Goal: Information Seeking & Learning: Learn about a topic

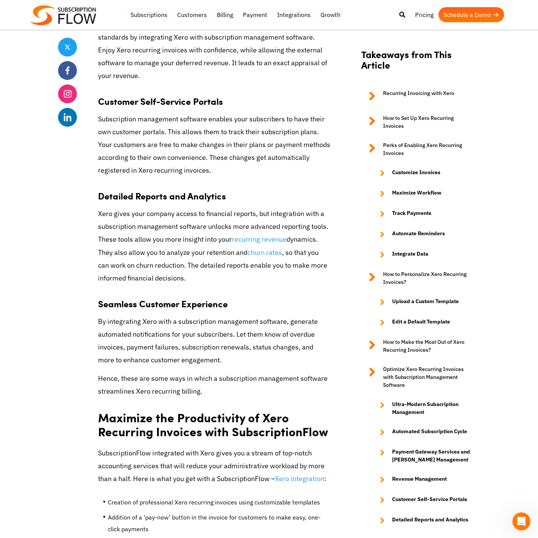
scroll to position [3139, 0]
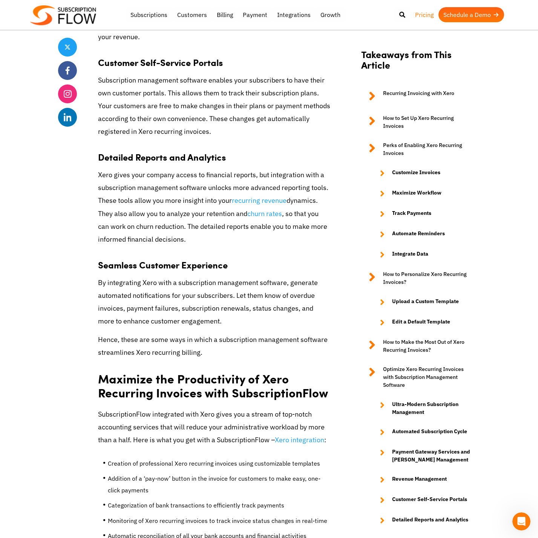
click at [420, 14] on link "Pricing" at bounding box center [424, 14] width 28 height 15
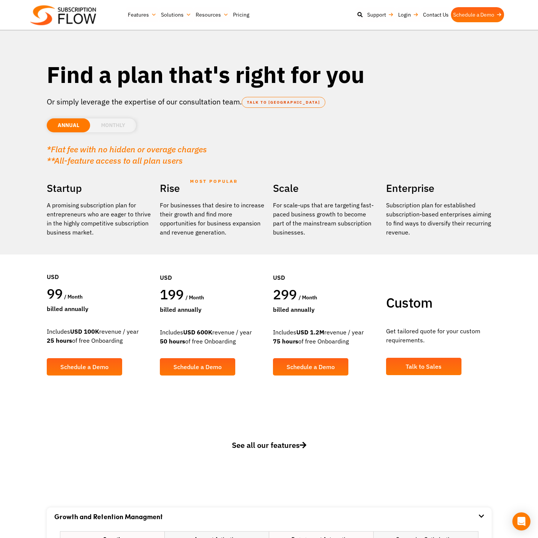
click at [114, 126] on li "MONTHLY" at bounding box center [113, 125] width 46 height 14
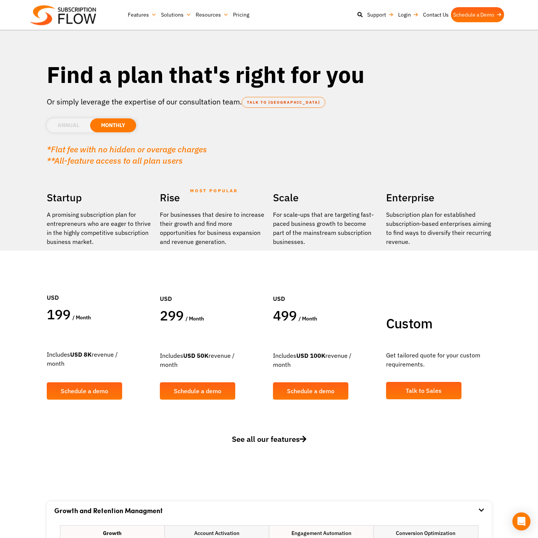
click at [73, 125] on li "ANNUAL" at bounding box center [68, 125] width 43 height 14
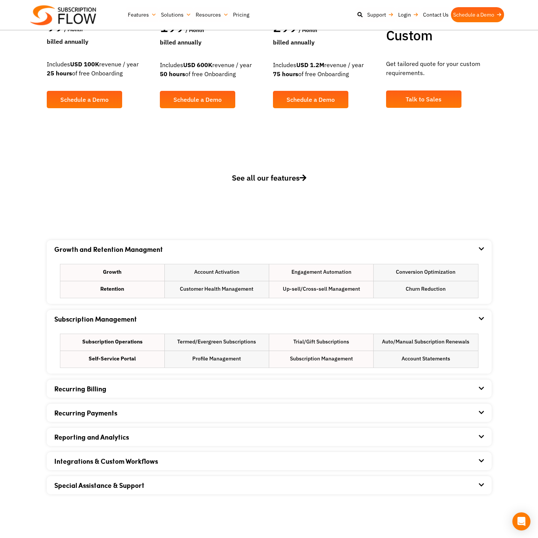
scroll to position [345, 0]
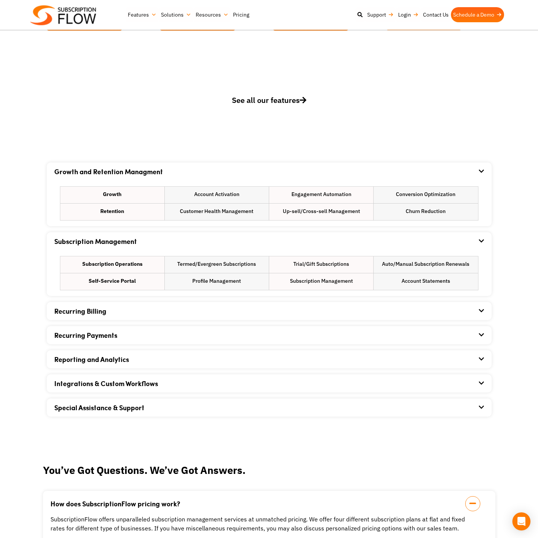
click at [171, 334] on div "Recurring Payments" at bounding box center [269, 335] width 430 height 18
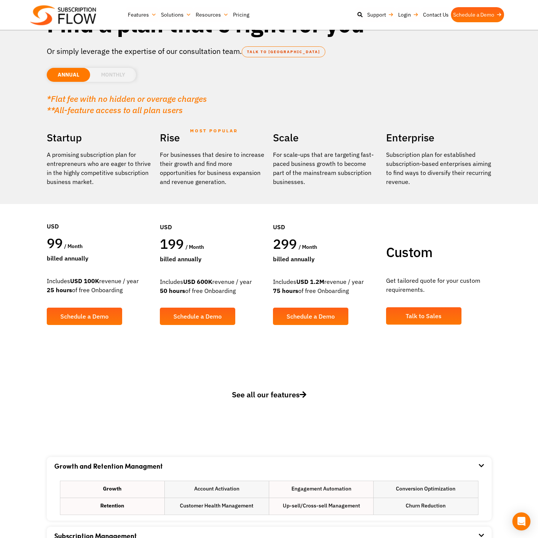
scroll to position [0, 0]
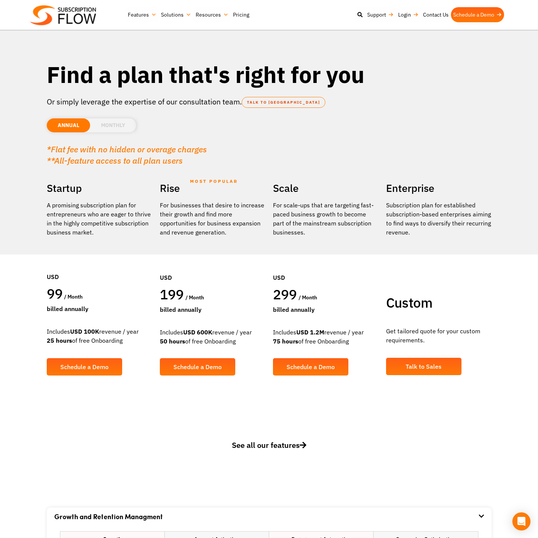
click at [183, 16] on link "Solutions" at bounding box center [176, 14] width 35 height 15
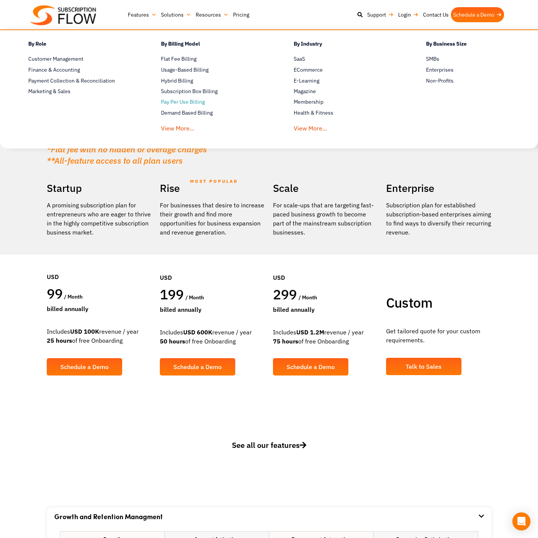
click at [181, 99] on link "Pay Per Use Billing" at bounding box center [214, 102] width 106 height 9
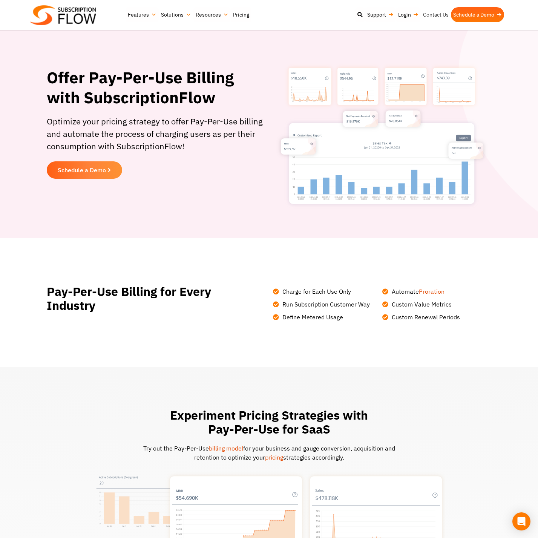
click at [438, 16] on link "Contact Us" at bounding box center [436, 14] width 30 height 15
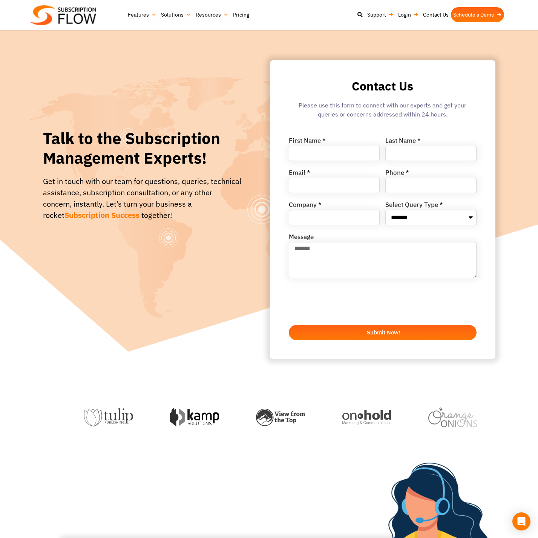
click at [390, 124] on div "**********" at bounding box center [383, 236] width 188 height 226
